Goal: Navigation & Orientation: Go to known website

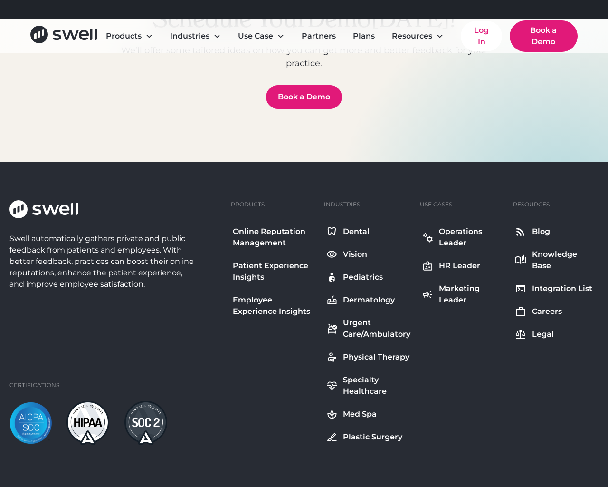
scroll to position [3445, 0]
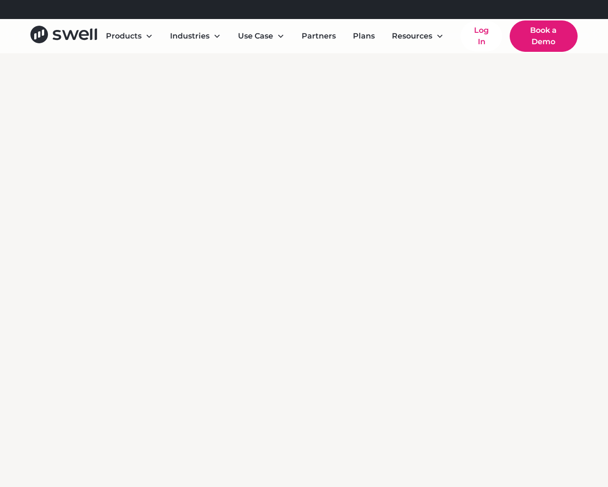
scroll to position [3445, 0]
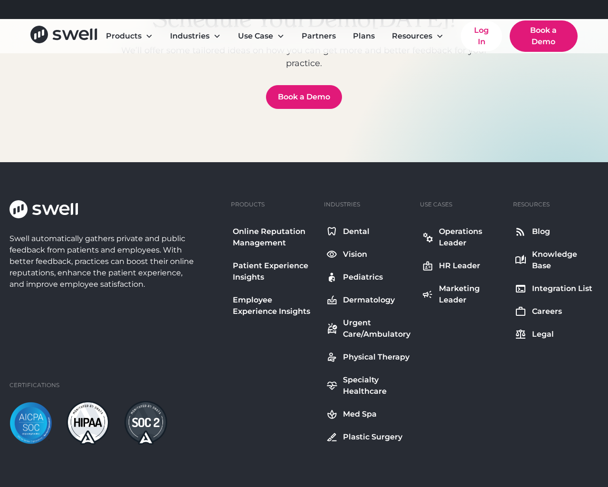
scroll to position [3445, 0]
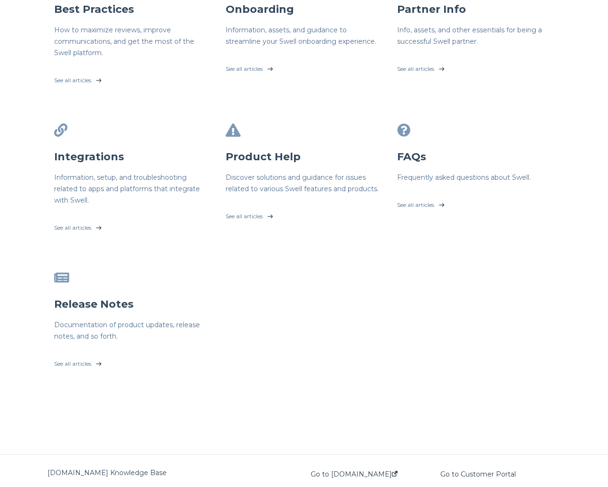
scroll to position [252, 0]
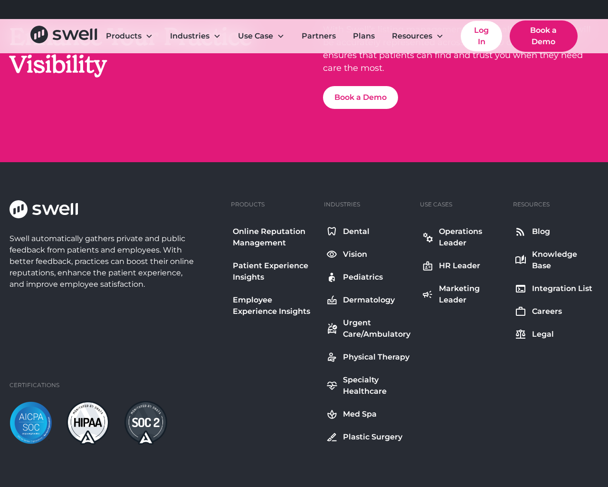
scroll to position [2006, 0]
